Goal: Task Accomplishment & Management: Manage account settings

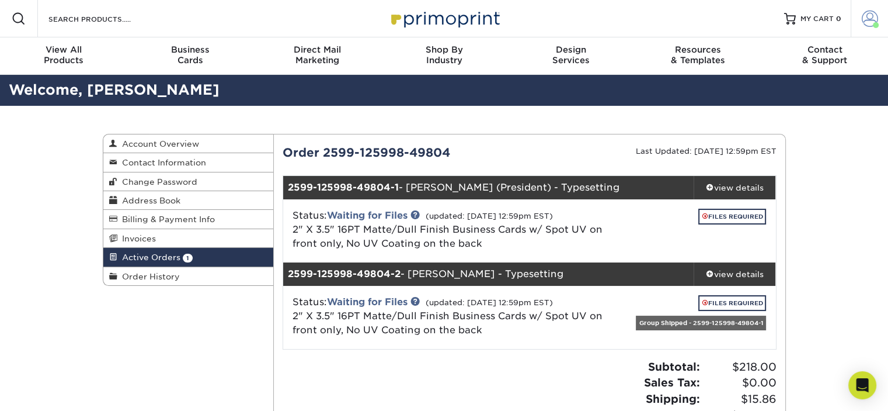
click at [872, 20] on span at bounding box center [870, 19] width 16 height 16
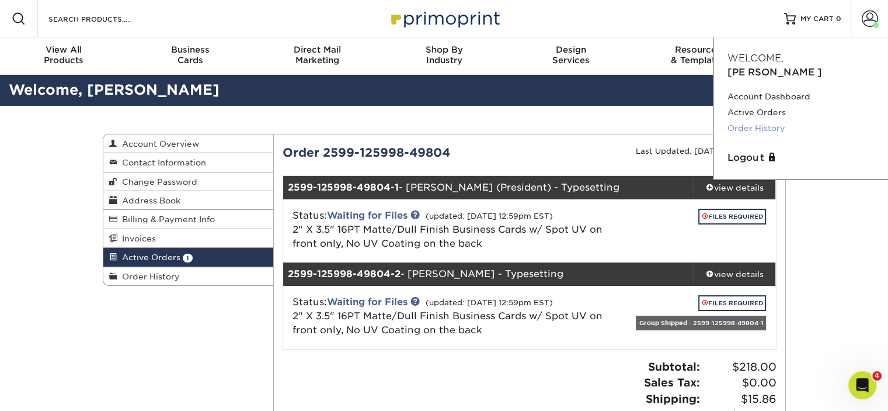
click at [765, 120] on link "Order History" at bounding box center [801, 128] width 147 height 16
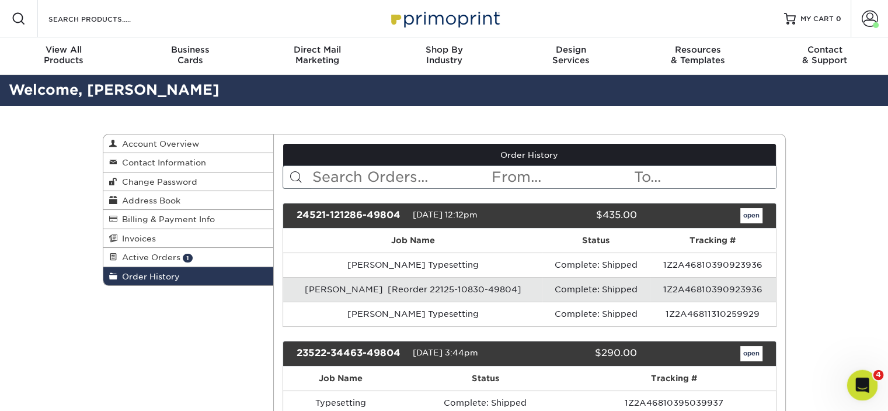
click at [866, 387] on icon "Open Intercom Messenger" at bounding box center [861, 383] width 19 height 19
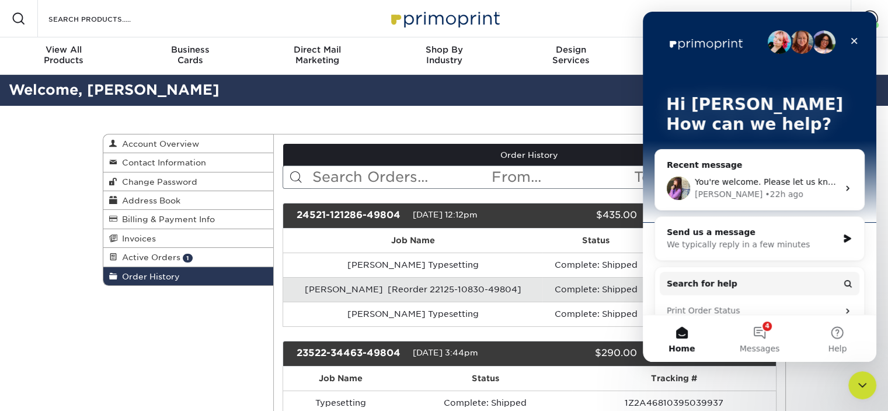
click at [843, 186] on icon "Intercom messenger" at bounding box center [847, 187] width 9 height 9
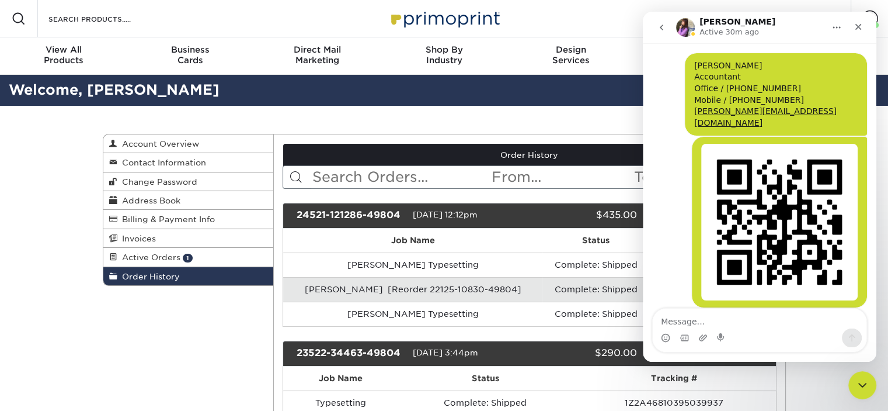
scroll to position [1113, 0]
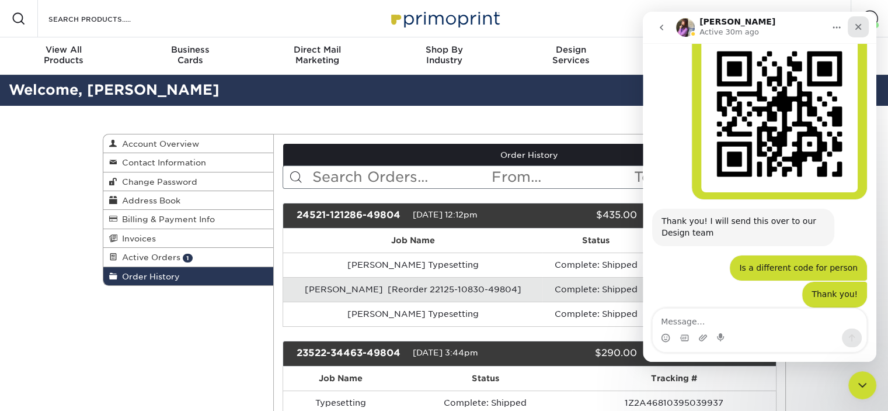
click at [859, 26] on icon "Close" at bounding box center [859, 27] width 6 height 6
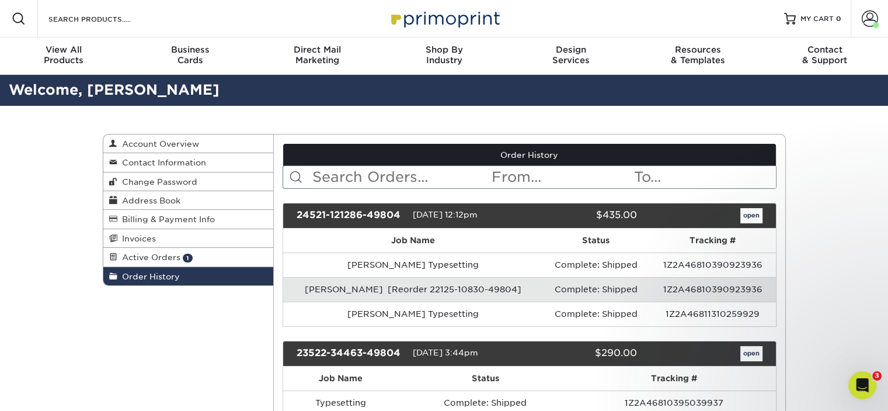
scroll to position [1113, 0]
